Goal: Transaction & Acquisition: Book appointment/travel/reservation

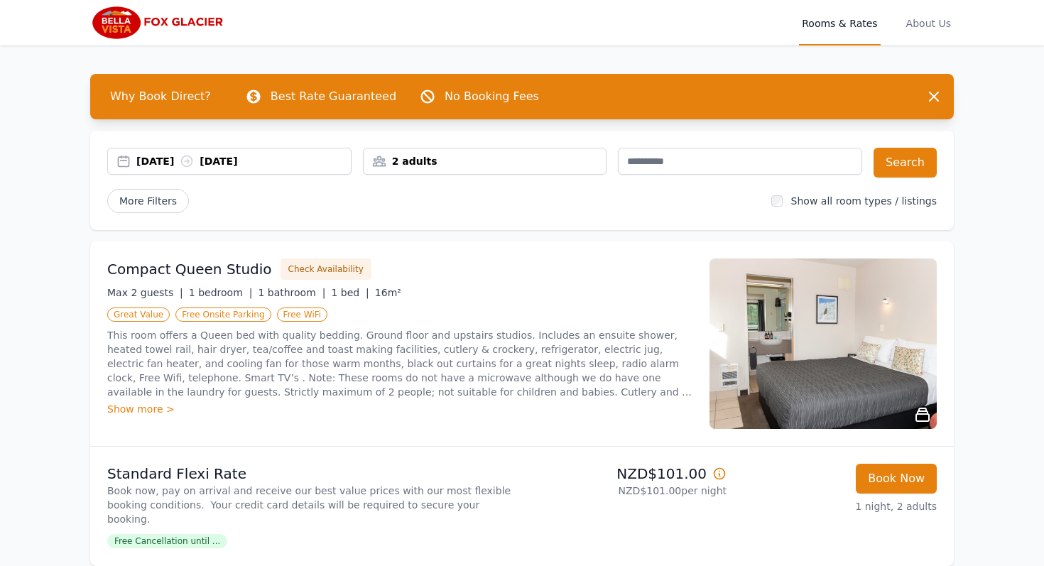
click at [195, 162] on div "[DATE] [DATE]" at bounding box center [243, 161] width 214 height 14
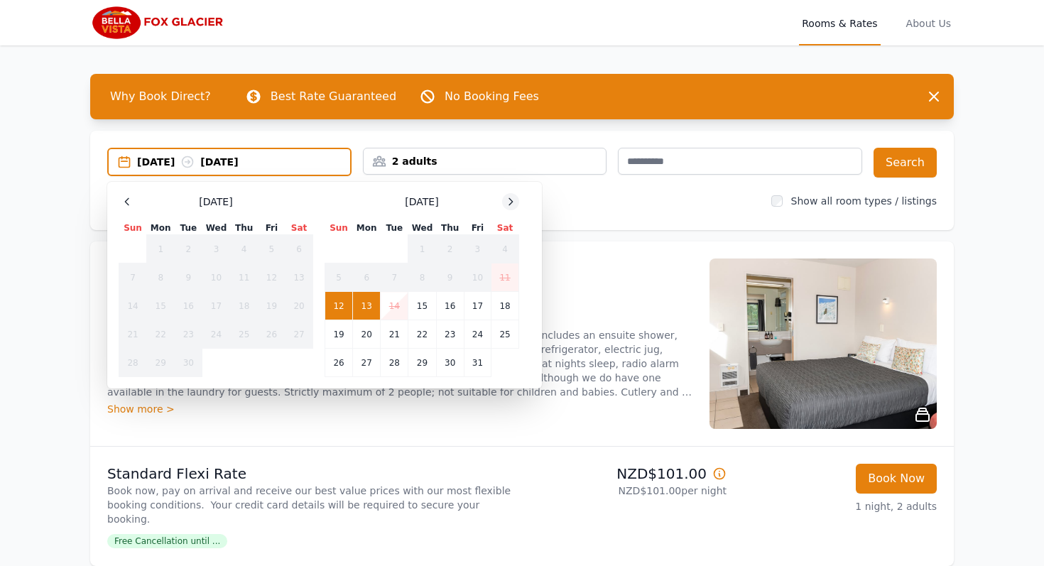
click at [504, 207] on div at bounding box center [510, 201] width 17 height 17
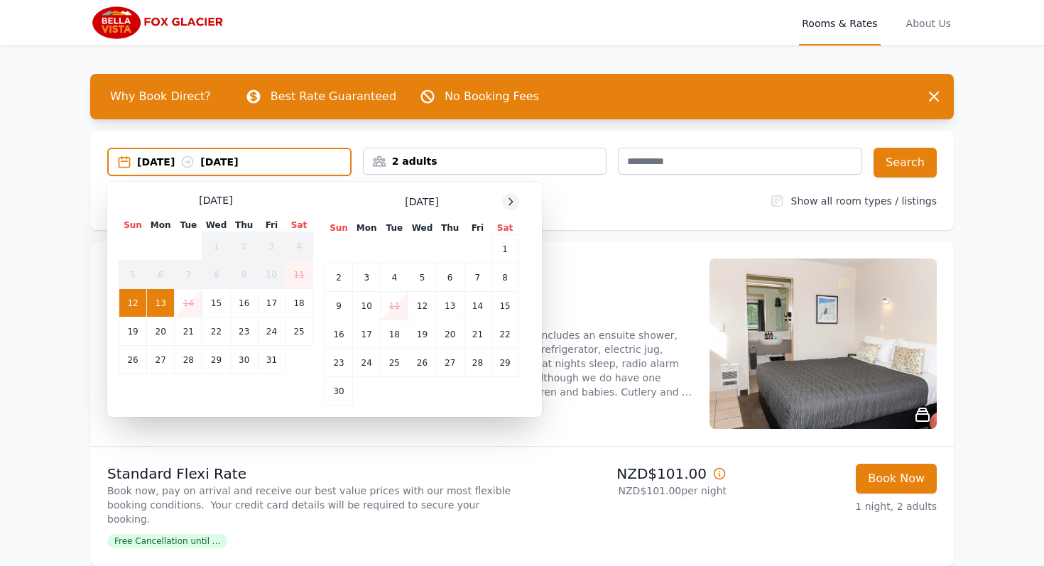
click at [504, 207] on div at bounding box center [510, 201] width 17 height 17
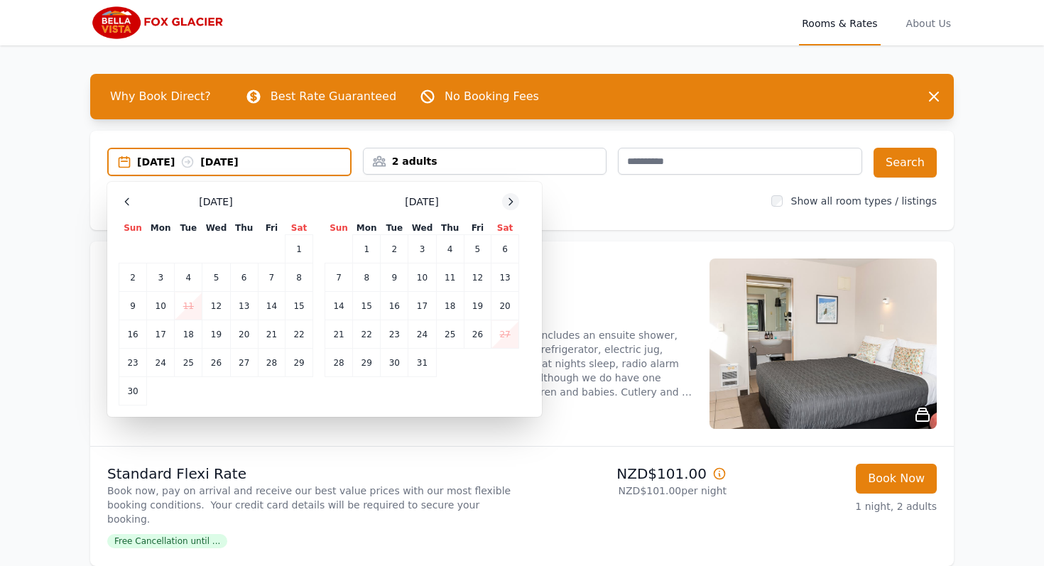
click at [504, 207] on div at bounding box center [510, 201] width 17 height 17
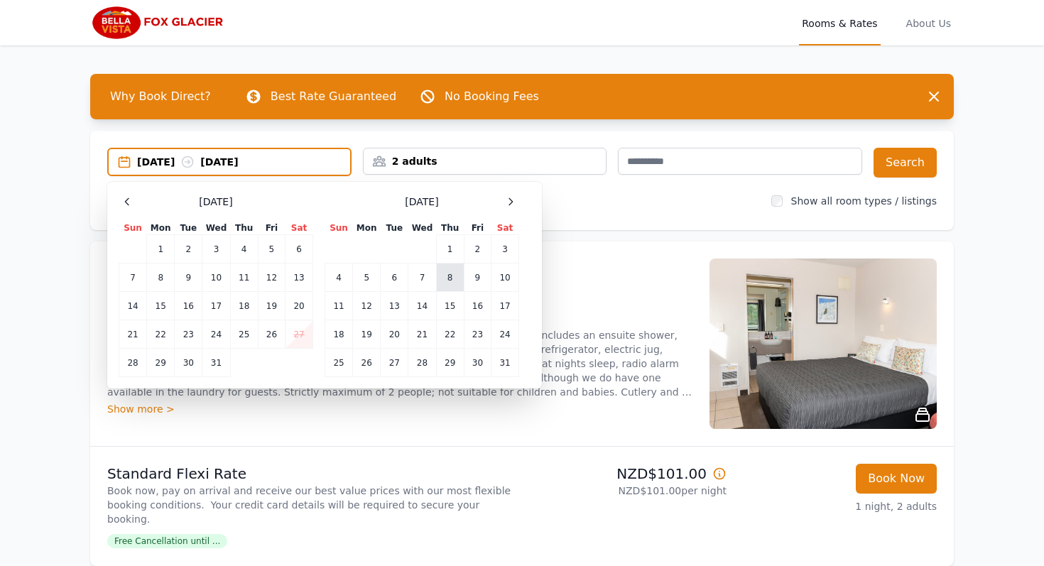
click at [457, 279] on td "8" at bounding box center [450, 277] width 28 height 28
click at [481, 279] on td "9" at bounding box center [477, 277] width 27 height 28
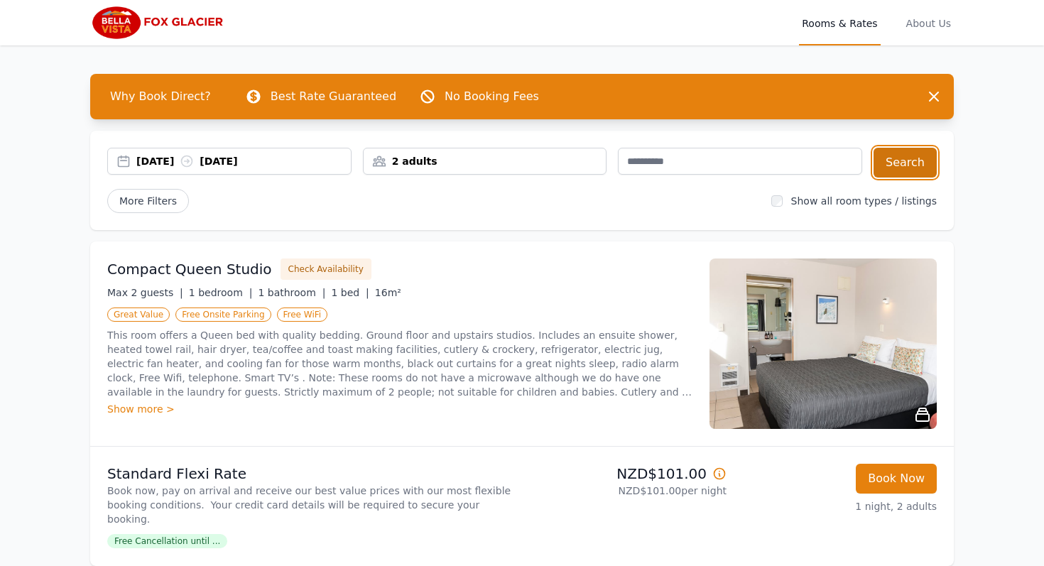
click at [891, 174] on button "Search" at bounding box center [905, 163] width 63 height 30
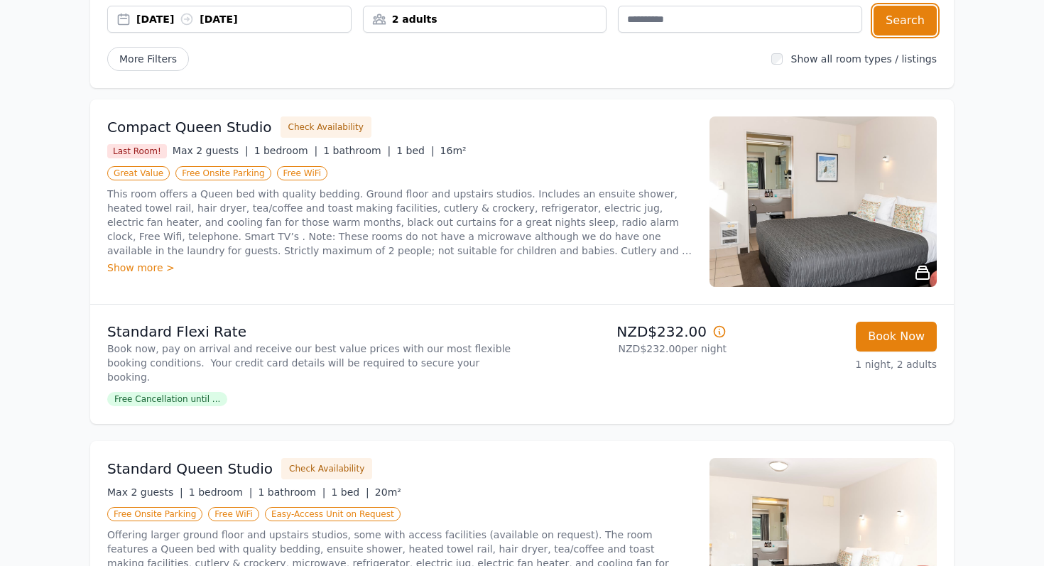
scroll to position [141, 0]
click at [528, 223] on p "This room offers a Queen bed with quality bedding. Ground floor and upstairs st…" at bounding box center [399, 223] width 585 height 71
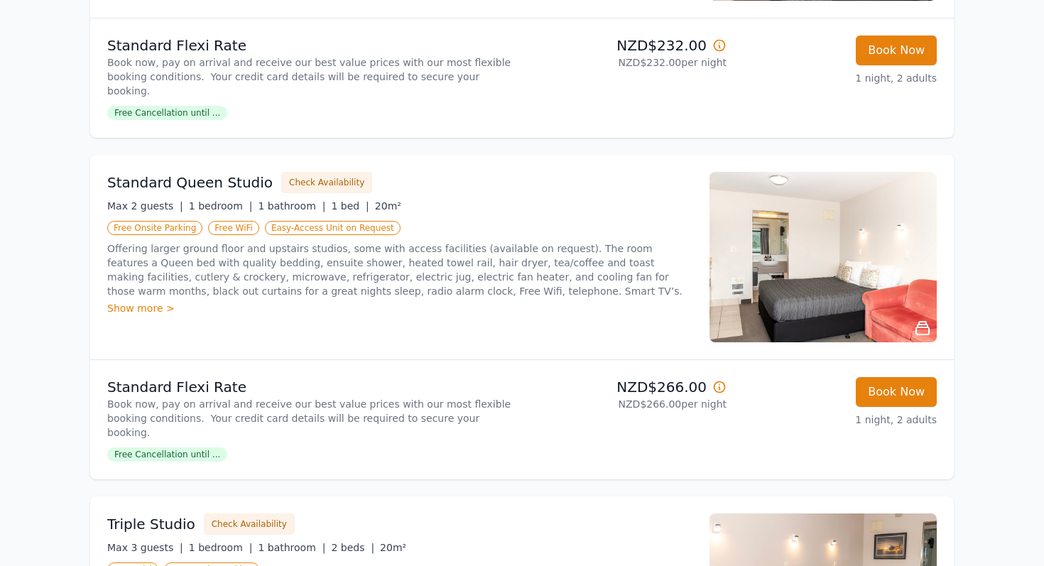
scroll to position [302, 0]
